Goal: Check status: Check status

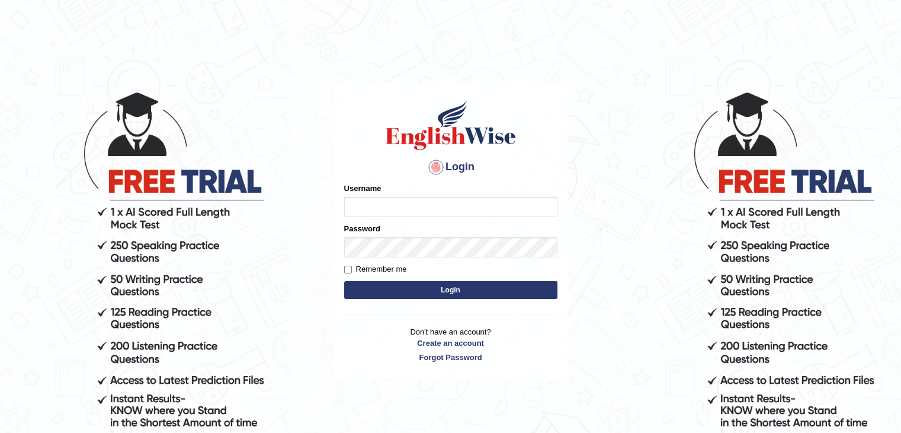
click at [390, 203] on input "Username" at bounding box center [450, 207] width 213 height 20
type input "nipenyogesh"
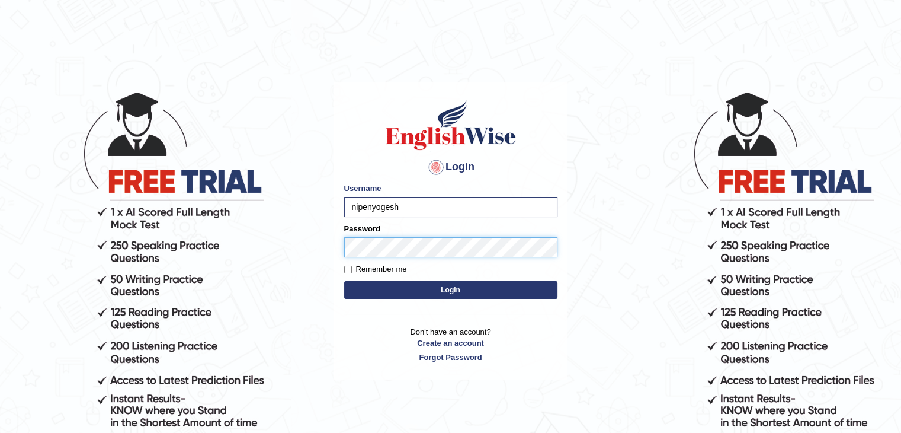
click at [344, 281] on button "Login" at bounding box center [450, 290] width 213 height 18
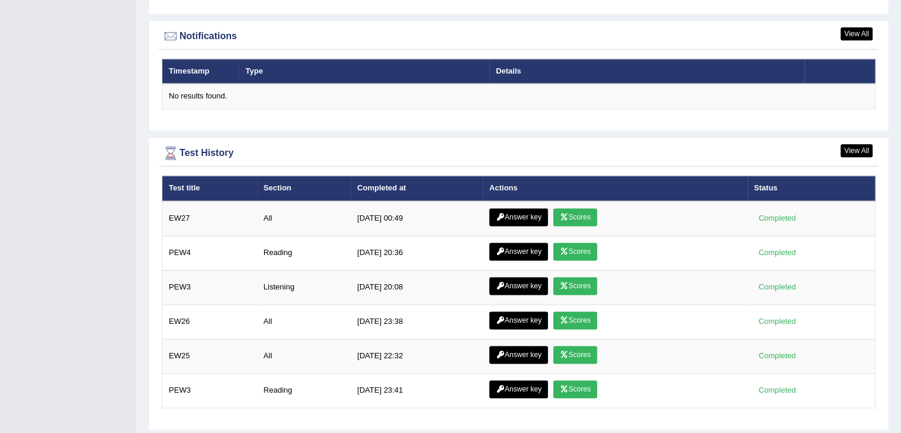
scroll to position [1532, 0]
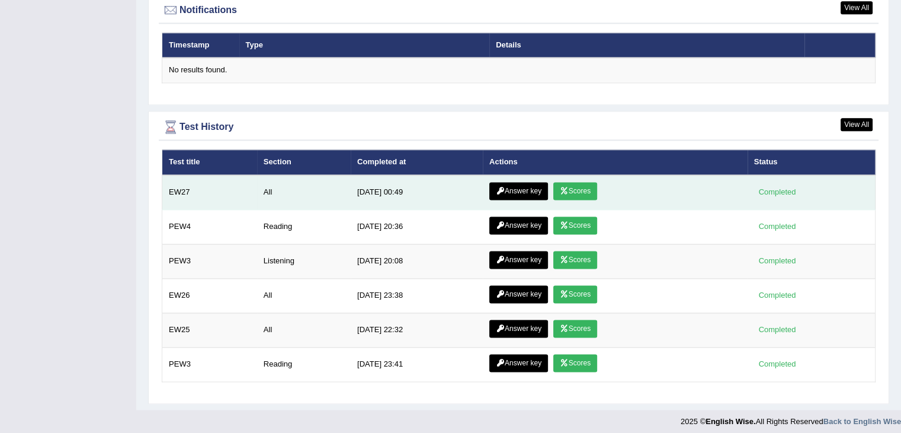
click at [573, 187] on link "Scores" at bounding box center [575, 191] width 44 height 18
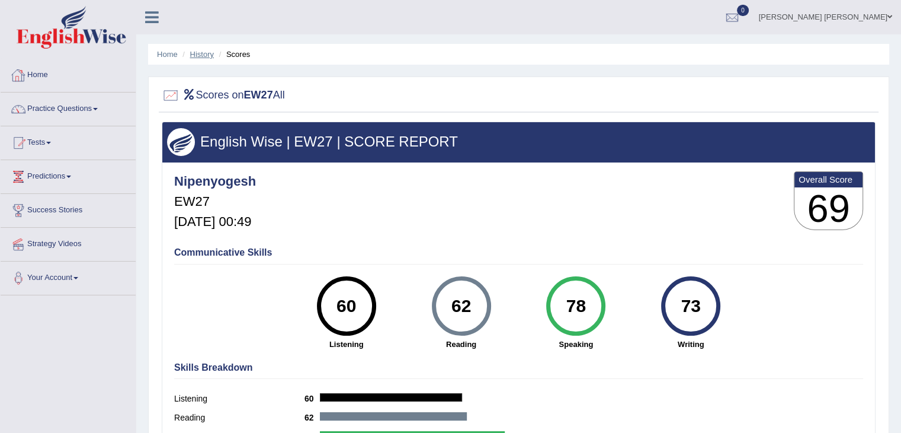
click at [200, 54] on link "History" at bounding box center [202, 54] width 24 height 9
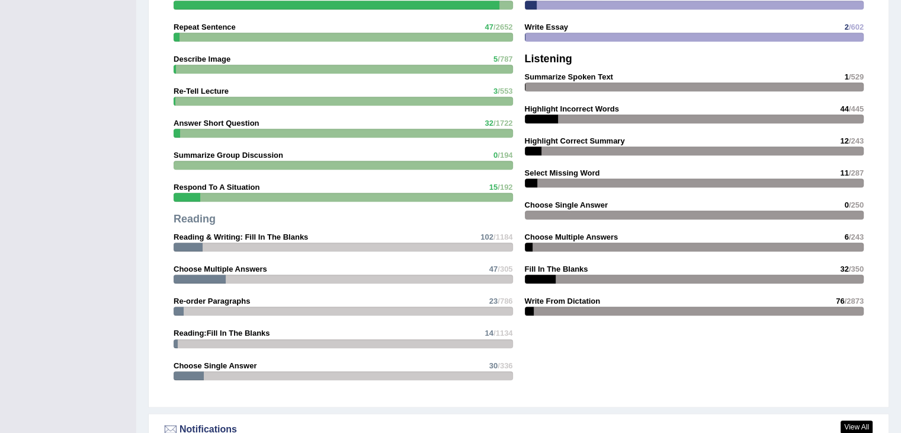
scroll to position [1038, 0]
